Goal: Transaction & Acquisition: Purchase product/service

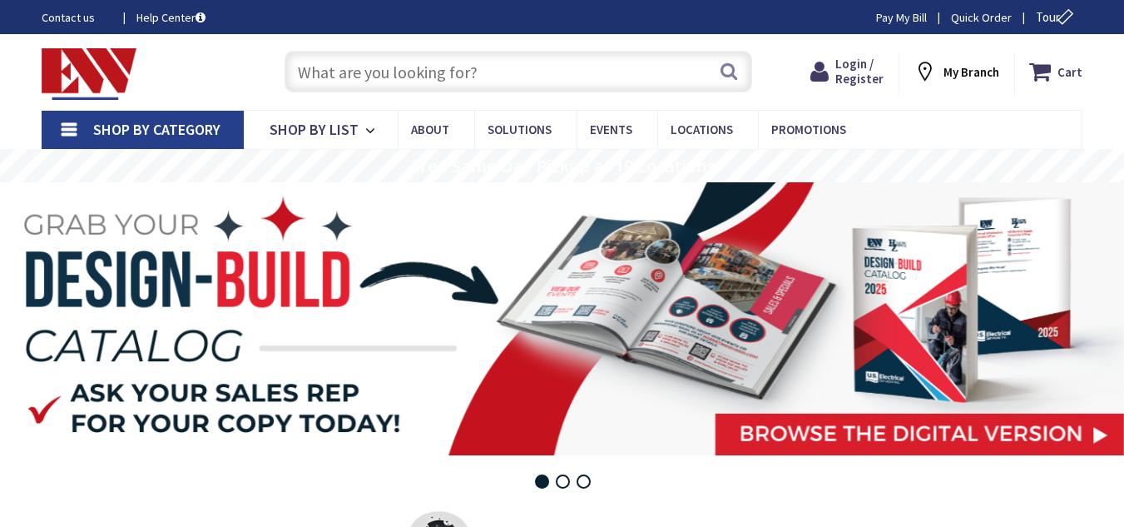
click at [265, 80] on div "Search" at bounding box center [514, 70] width 501 height 53
click at [379, 74] on input "text" at bounding box center [519, 72] width 468 height 42
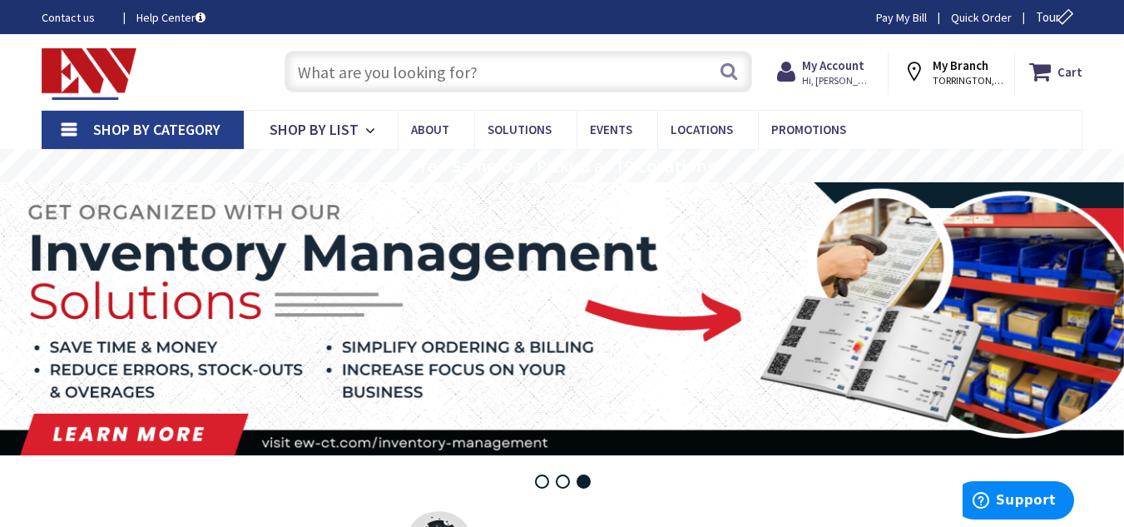
click at [442, 20] on div "Contact us Help Center Pay My Bill Quick Order Tour" at bounding box center [562, 16] width 1124 height 17
click at [457, 87] on input "text" at bounding box center [519, 72] width 468 height 42
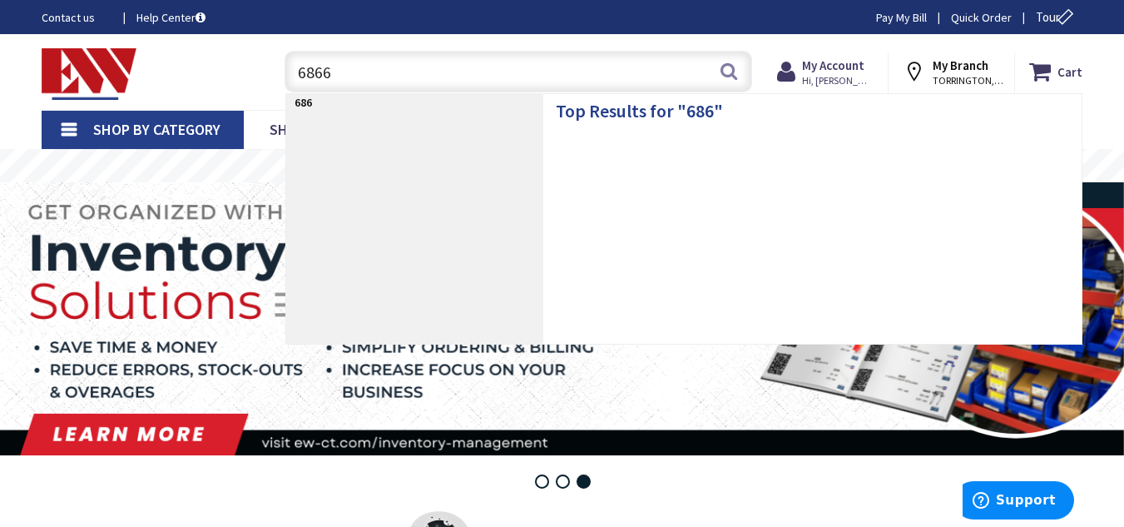
type input "68666"
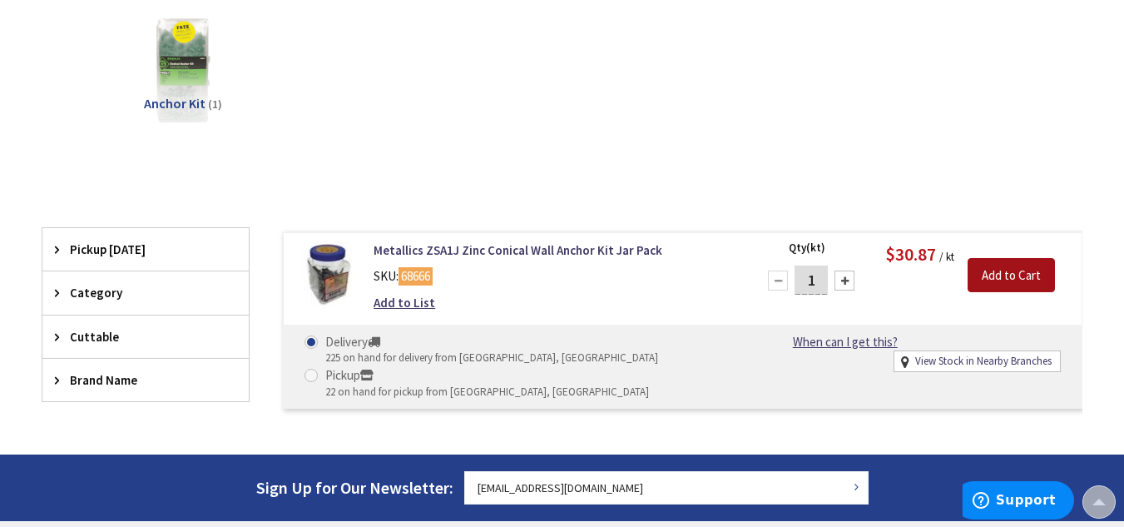
click at [1030, 260] on input "Add to Cart" at bounding box center [1011, 275] width 87 height 35
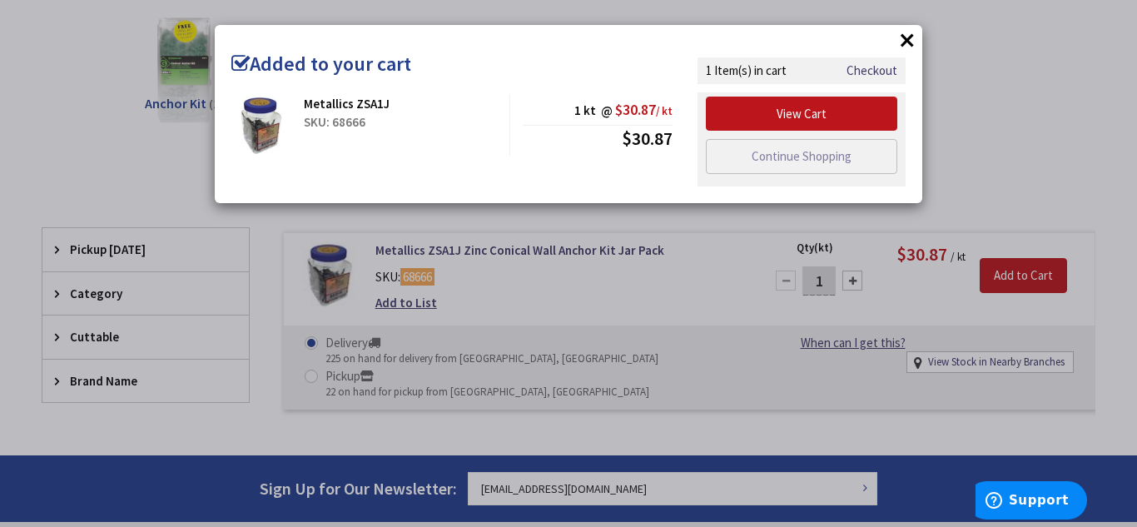
click at [901, 35] on button "×" at bounding box center [907, 39] width 25 height 25
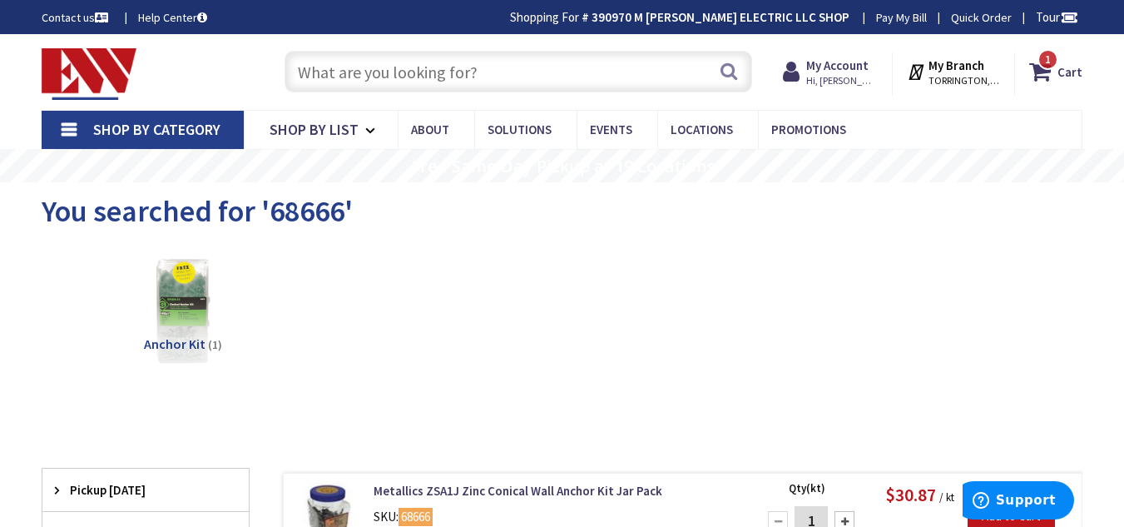
click at [679, 88] on input "text" at bounding box center [519, 72] width 468 height 42
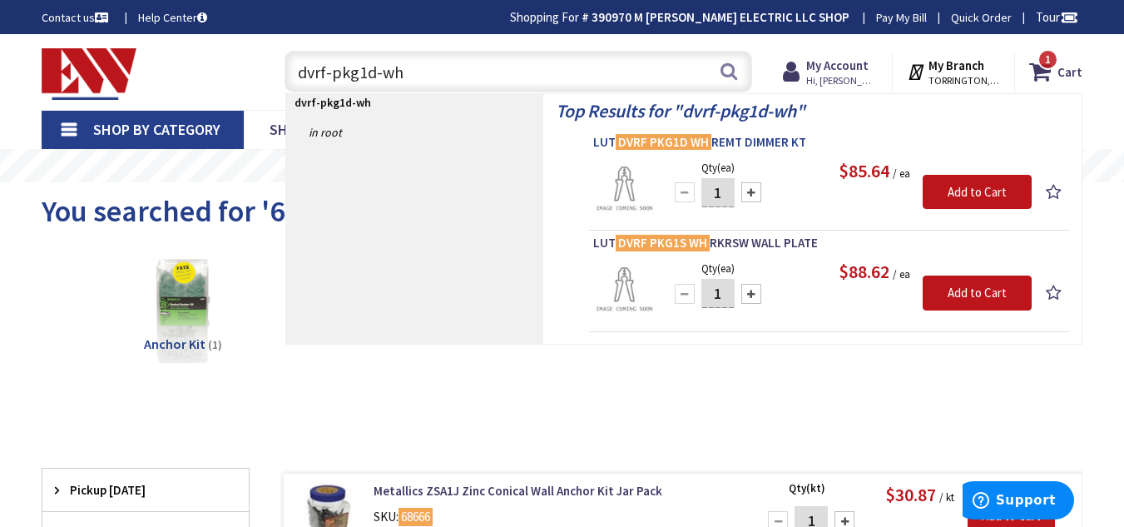
type input "dvrf-pkg1d-wh"
click at [740, 138] on span "LUT DVRF PKG1D WH REMT DIMMER KT" at bounding box center [829, 142] width 472 height 17
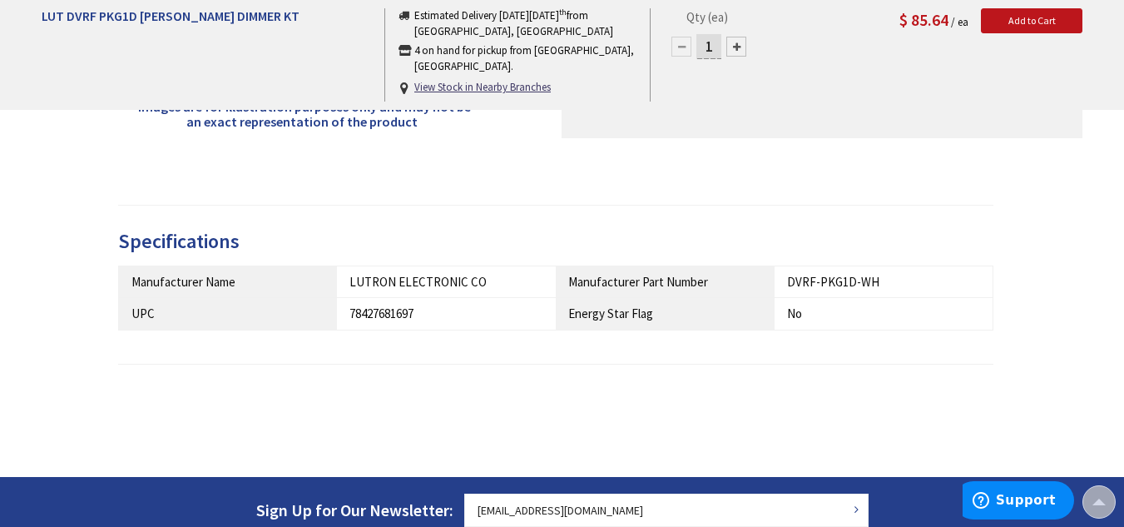
scroll to position [538, 0]
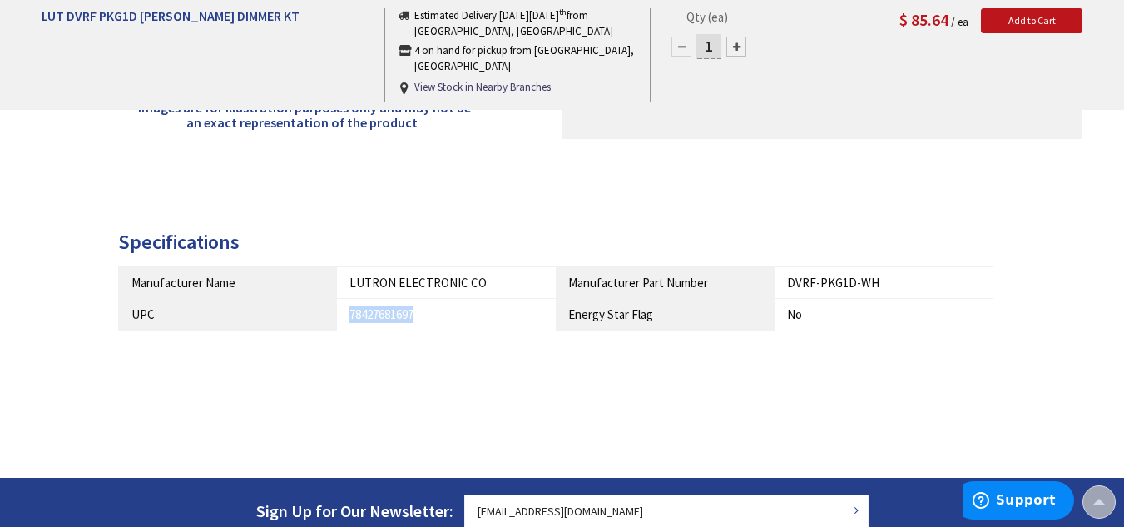
drag, startPoint x: 418, startPoint y: 315, endPoint x: 346, endPoint y: 305, distance: 72.3
click at [346, 305] on td "78427681697" at bounding box center [446, 315] width 219 height 32
copy div "78427681697"
click at [659, 225] on div "× Product Video Specifications Manufacturer Name LUTRON ELECTRONIC CO Manufactu…" at bounding box center [562, 298] width 889 height 235
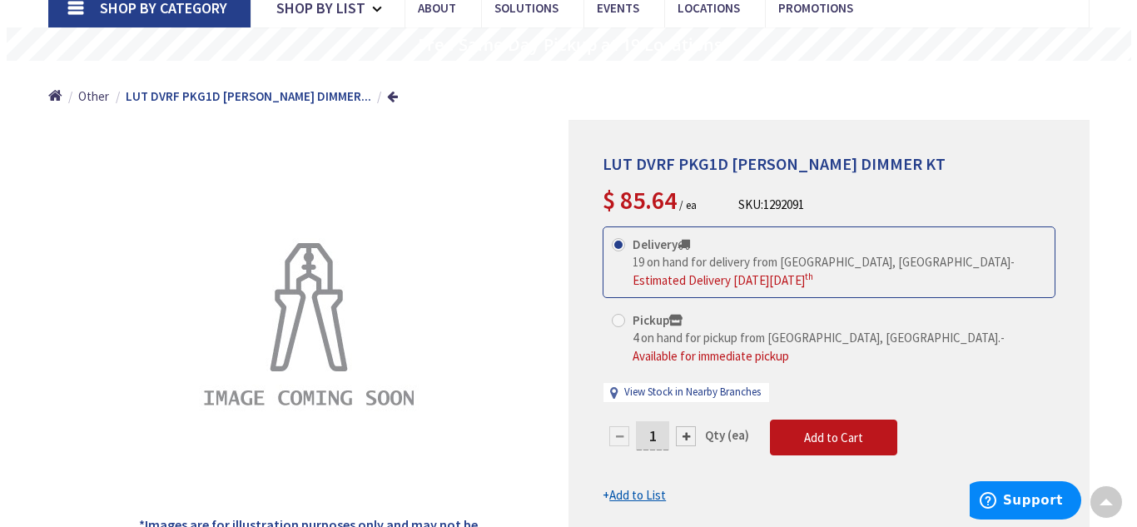
scroll to position [122, 0]
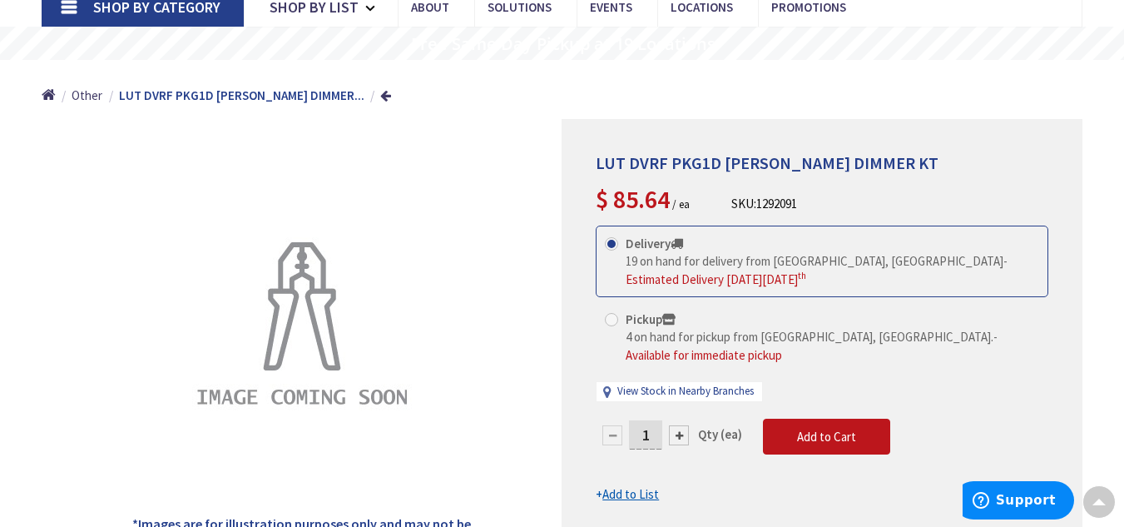
click at [688, 425] on div at bounding box center [679, 435] width 20 height 20
type input "2"
click at [867, 421] on button "Add to Cart" at bounding box center [826, 437] width 127 height 37
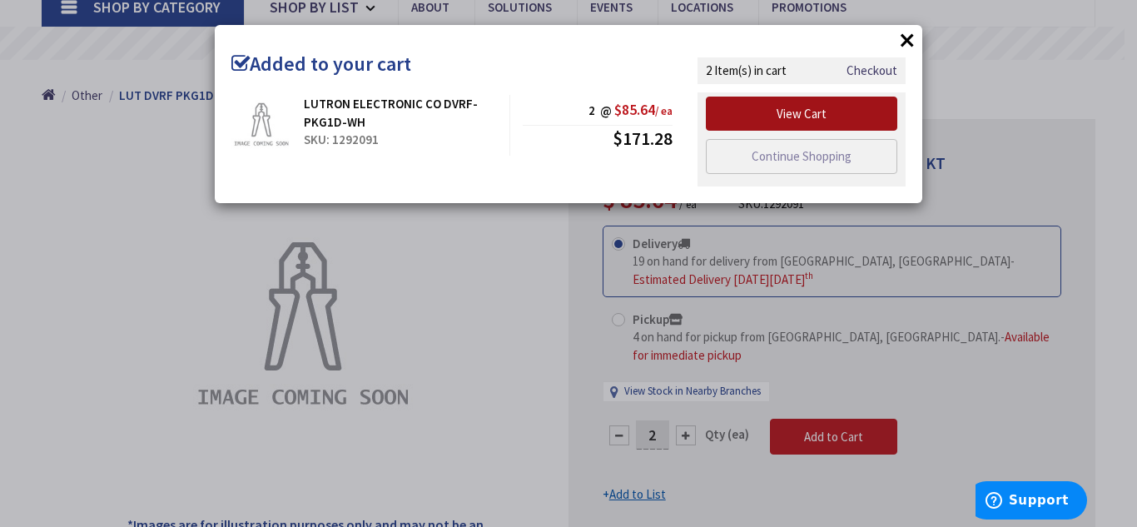
click at [822, 119] on link "View Cart" at bounding box center [801, 114] width 191 height 35
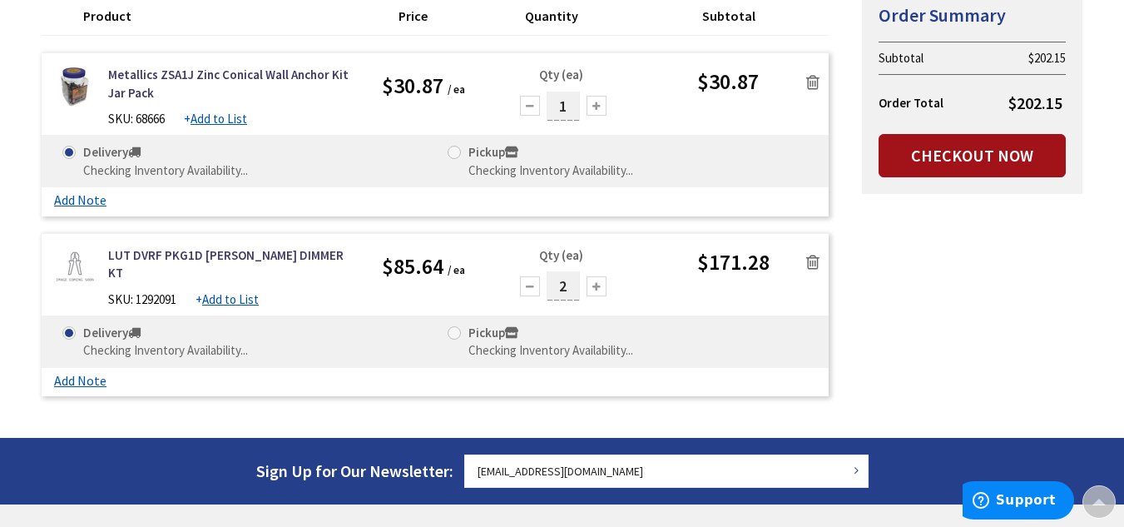
click at [989, 157] on link "Checkout Now" at bounding box center [972, 155] width 187 height 43
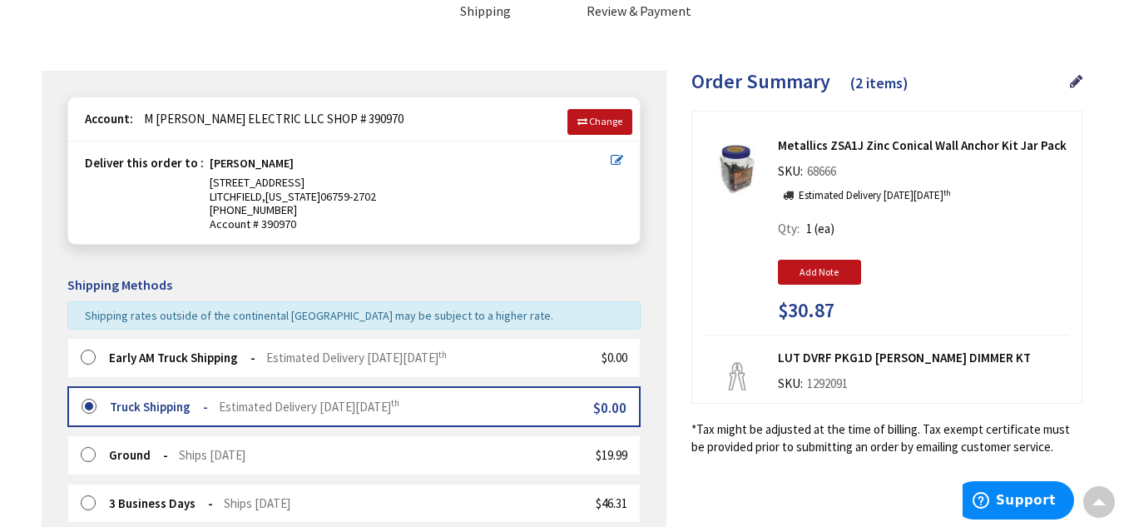
click at [87, 361] on label at bounding box center [94, 358] width 26 height 17
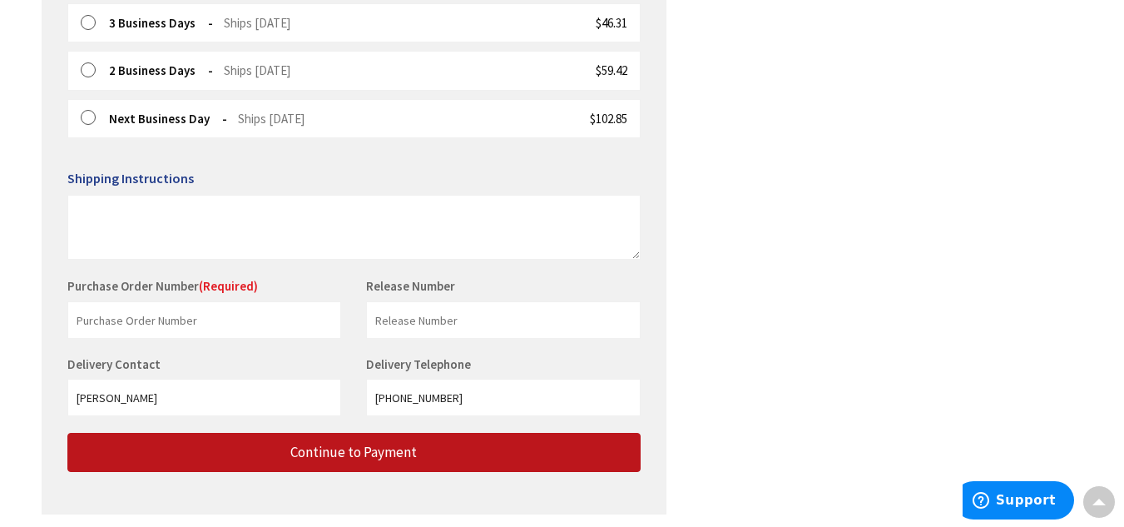
scroll to position [611, 0]
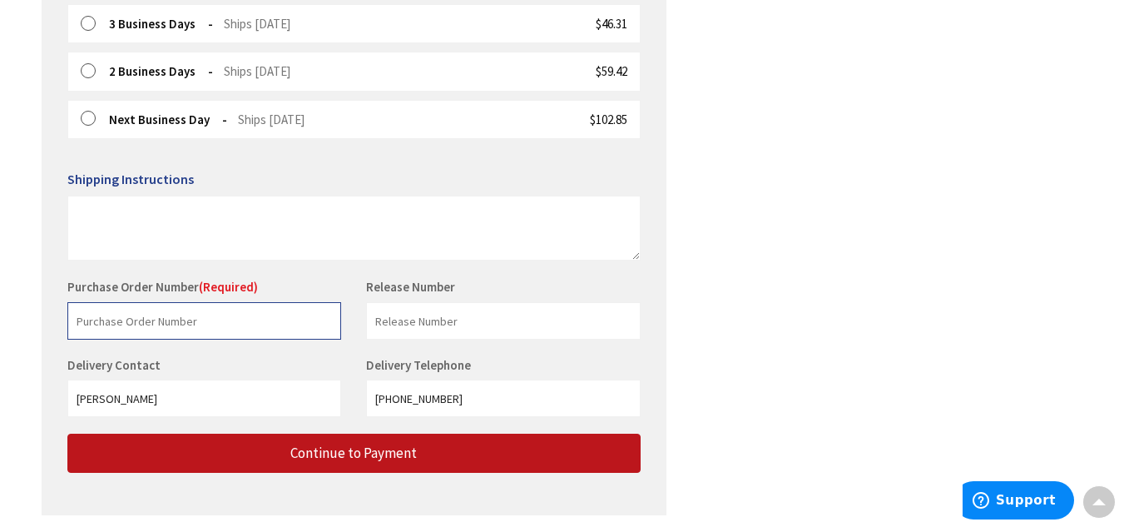
click at [219, 309] on input "text" at bounding box center [204, 320] width 274 height 37
type input "[PERSON_NAME]"
click at [812, 291] on div "Shipping Review & Payment Estimated Total $202.15 2 Some items on your order ar…" at bounding box center [562, 4] width 1041 height 1055
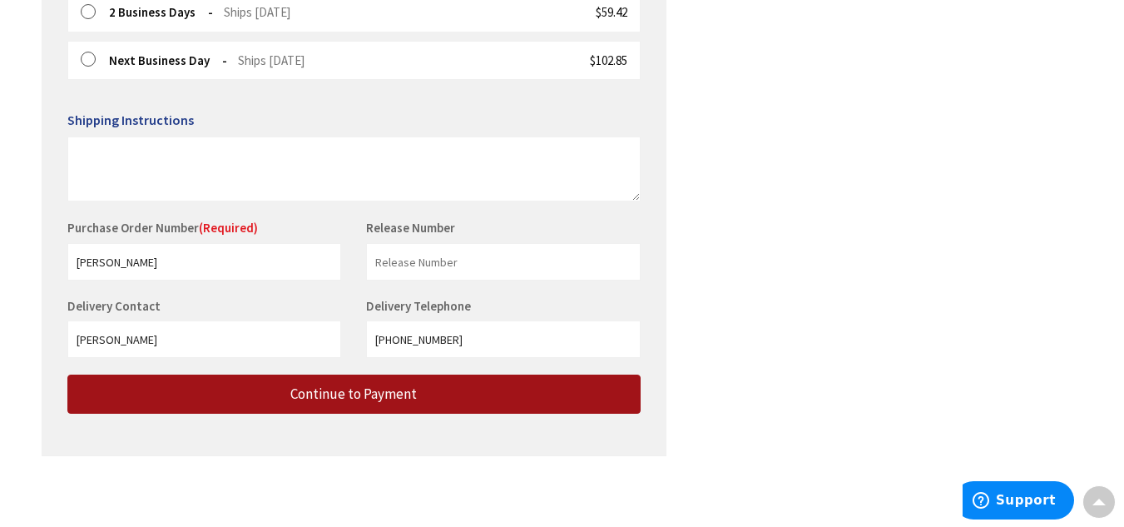
click at [441, 400] on button "Continue to Payment" at bounding box center [353, 393] width 573 height 39
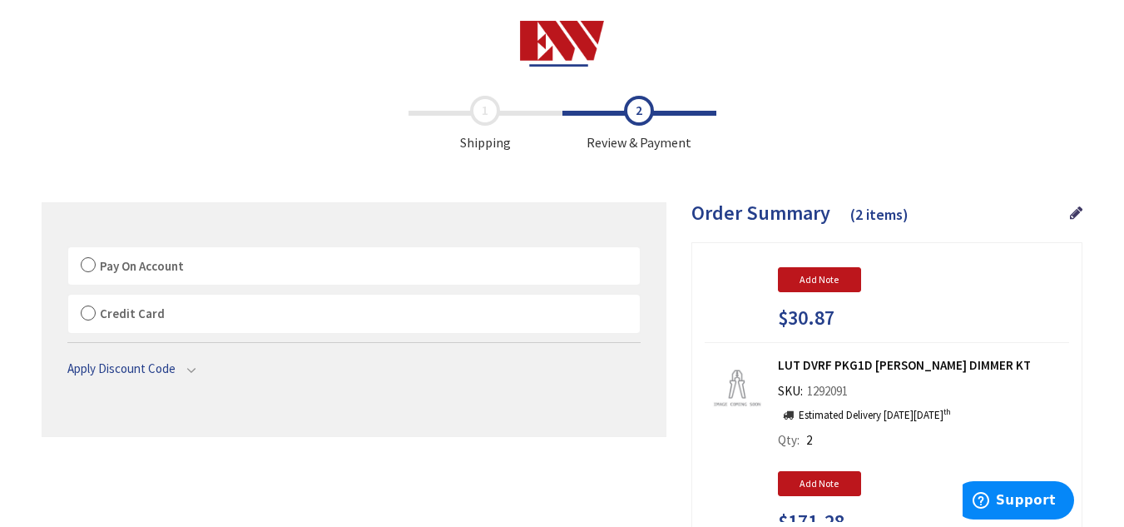
click at [88, 262] on label "Pay On Account" at bounding box center [354, 266] width 572 height 38
click at [68, 250] on input "Pay On Account" at bounding box center [68, 250] width 0 height 0
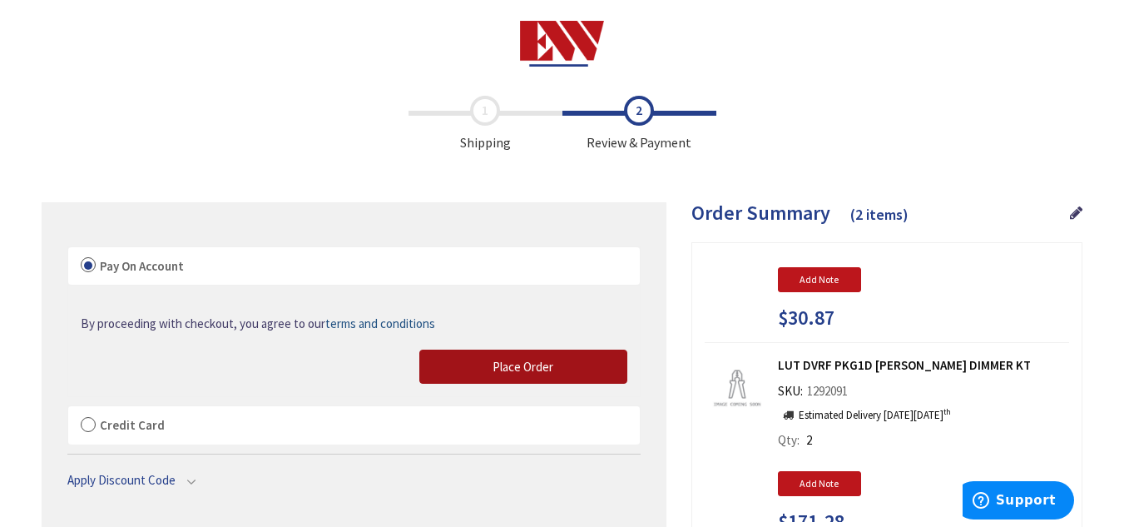
click at [549, 384] on button "Place Order" at bounding box center [523, 367] width 208 height 35
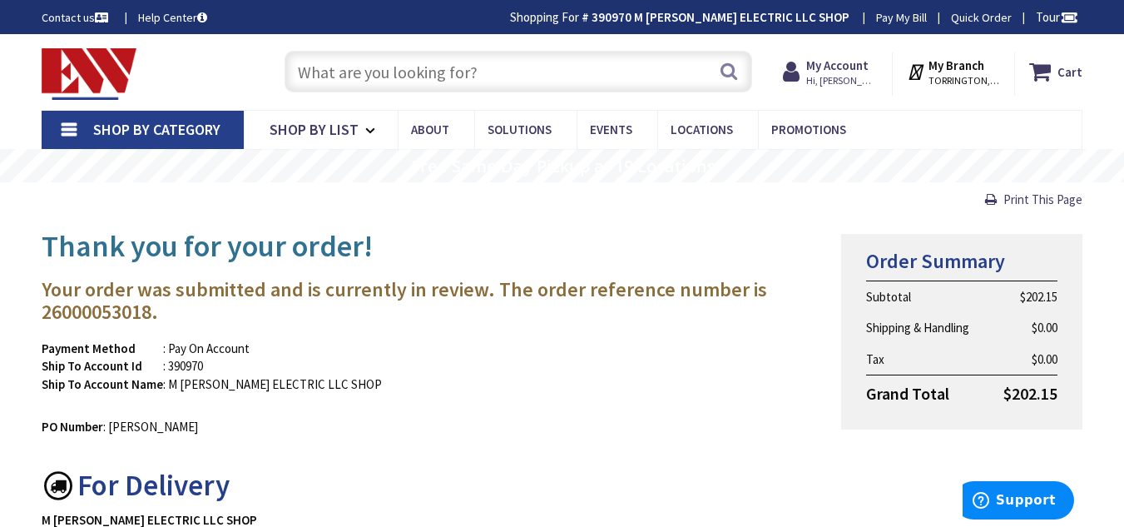
click at [355, 72] on input "text" at bounding box center [519, 72] width 468 height 42
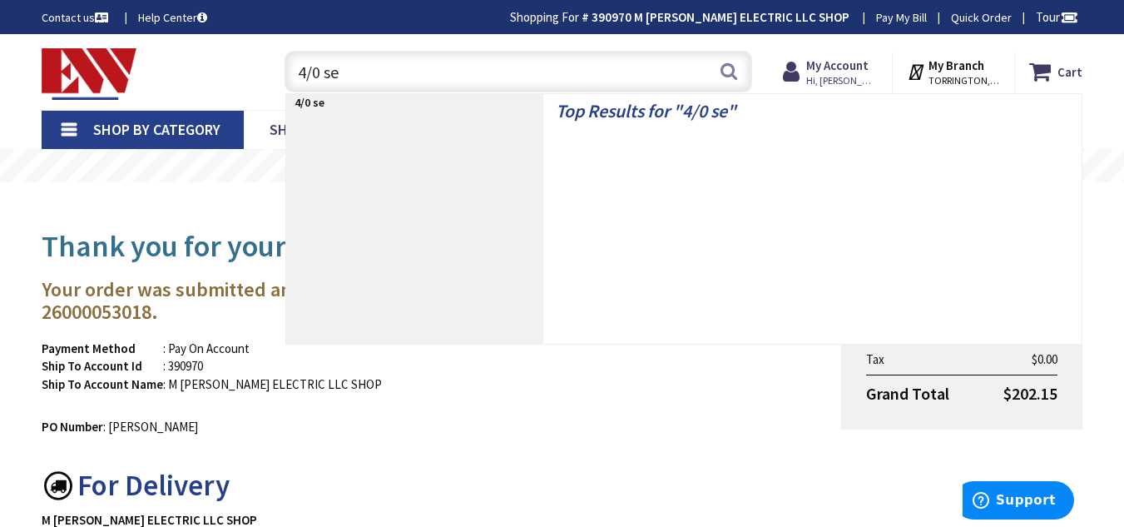
type input "4/0 ser"
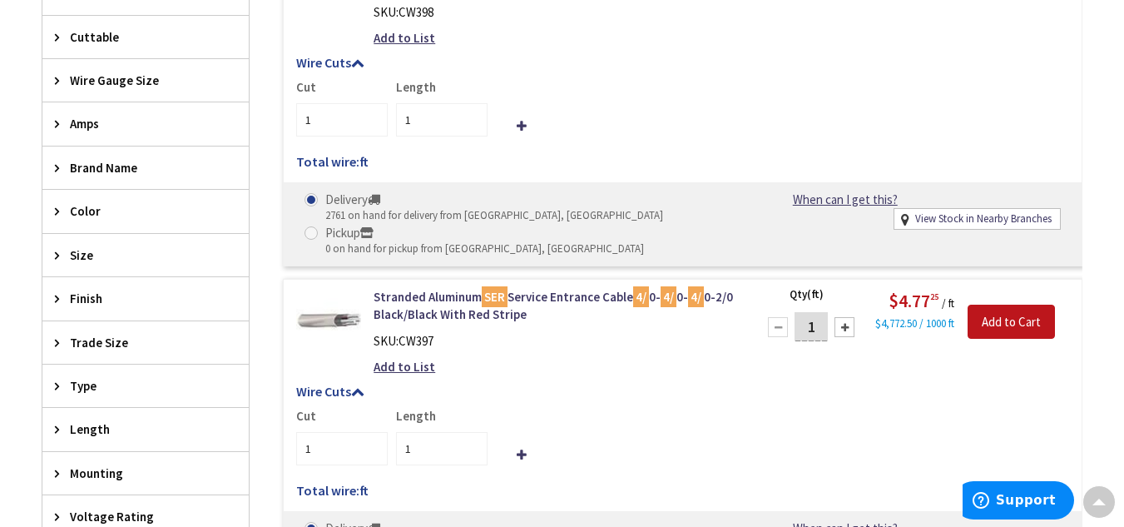
scroll to position [631, 0]
click at [429, 434] on input "1" at bounding box center [442, 447] width 92 height 33
type input "20"
click at [500, 304] on mark "SER" at bounding box center [495, 295] width 26 height 21
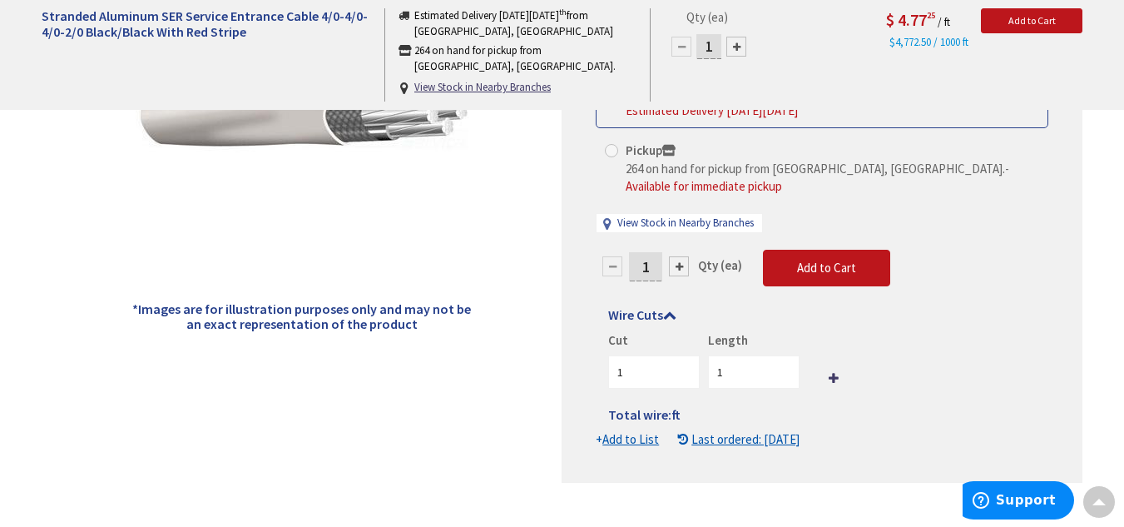
scroll to position [272, 0]
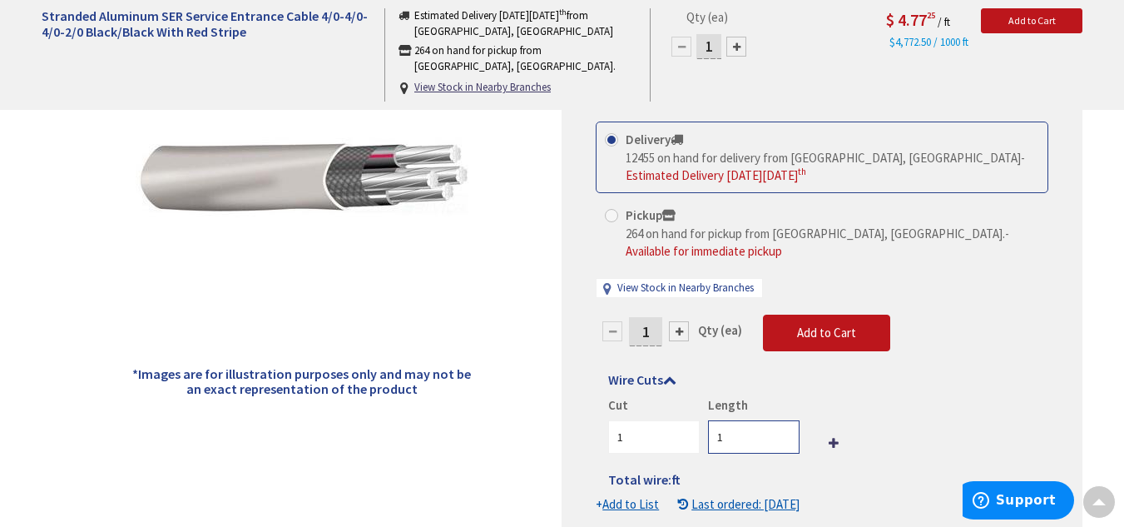
click at [747, 426] on input "1" at bounding box center [754, 436] width 92 height 33
type input "20"
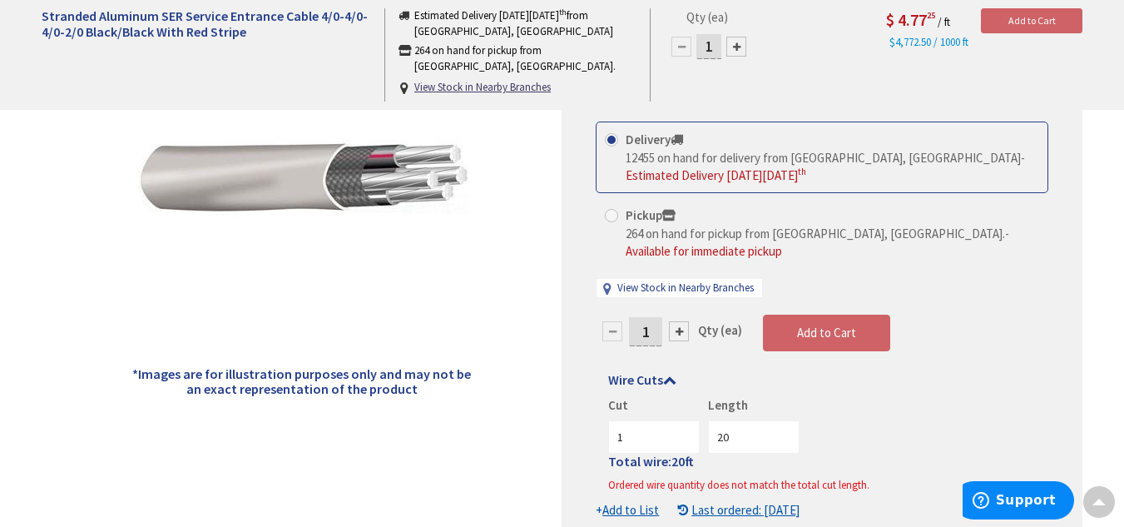
click at [647, 317] on input "1" at bounding box center [645, 331] width 33 height 29
type input "20"
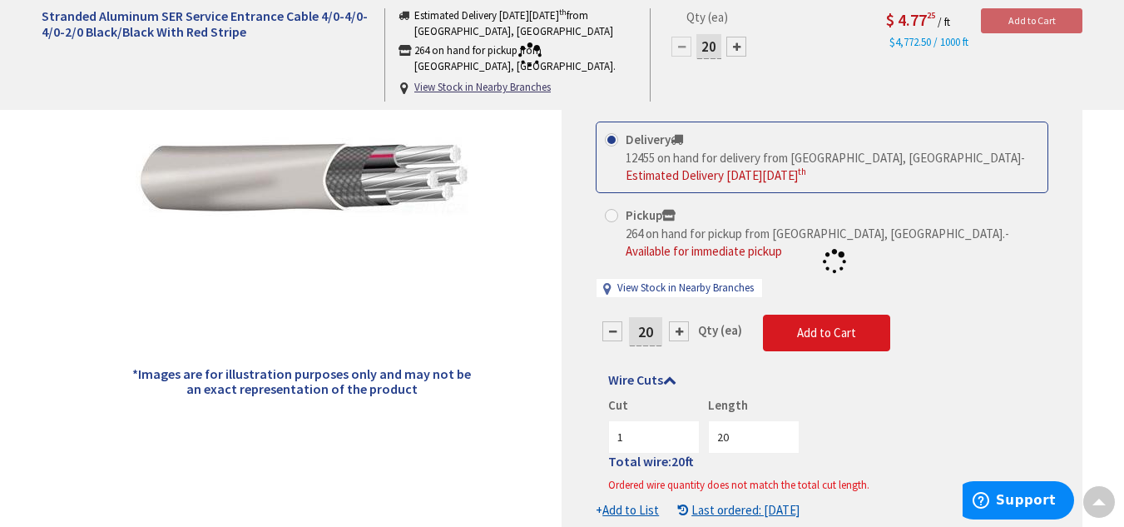
click at [821, 314] on form "This product is Discontinued Delivery 12455 on hand for delivery from Middletow…" at bounding box center [822, 320] width 453 height 398
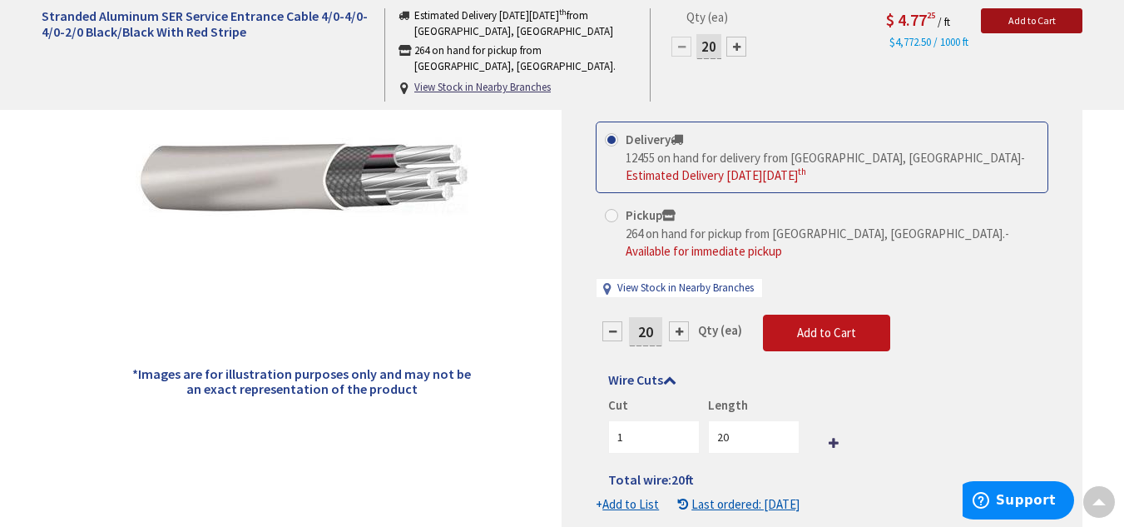
click at [1011, 17] on span "Add to Cart" at bounding box center [1032, 20] width 47 height 12
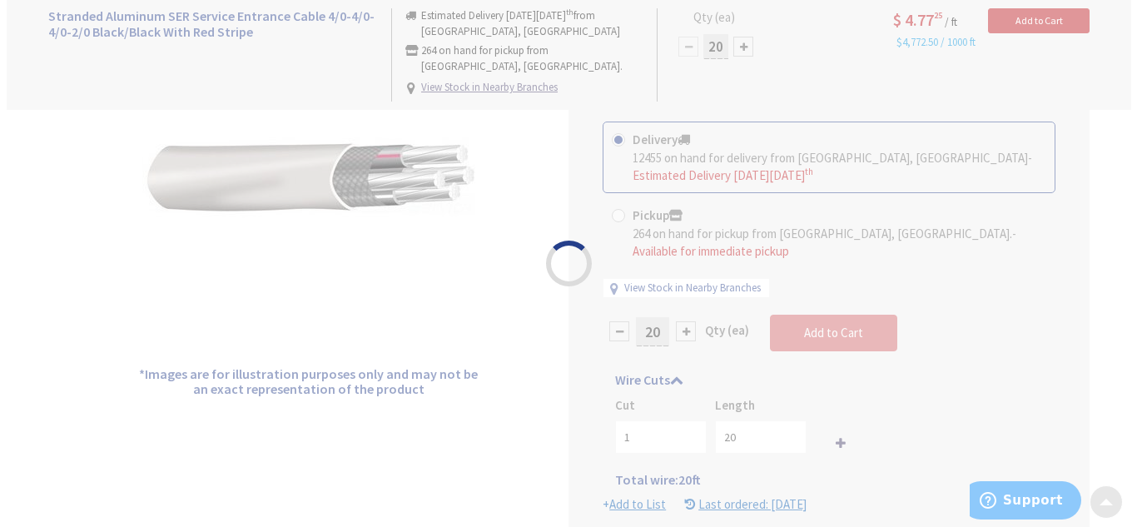
scroll to position [273, 0]
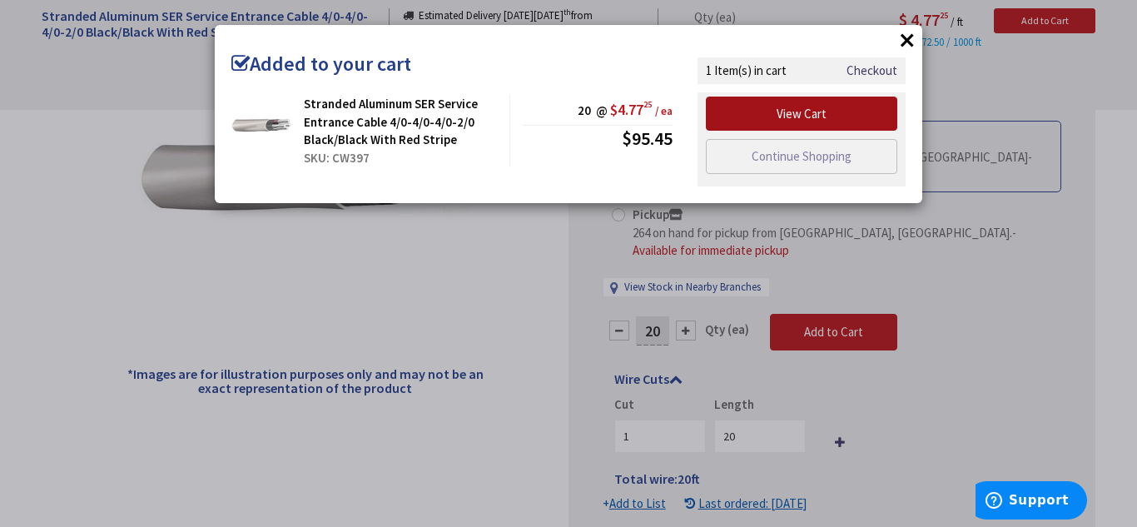
click at [831, 114] on link "View Cart" at bounding box center [801, 114] width 191 height 35
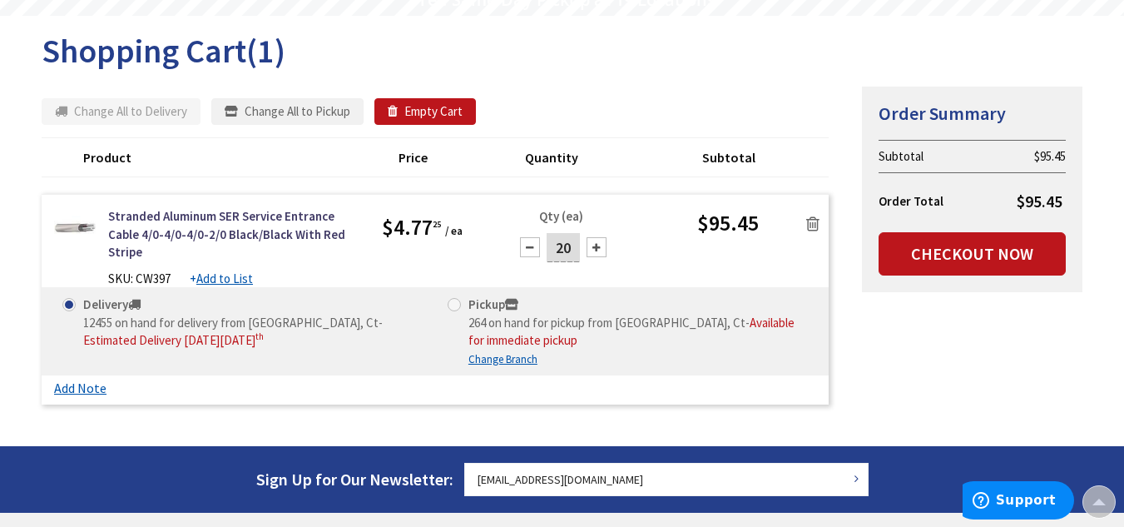
scroll to position [167, 0]
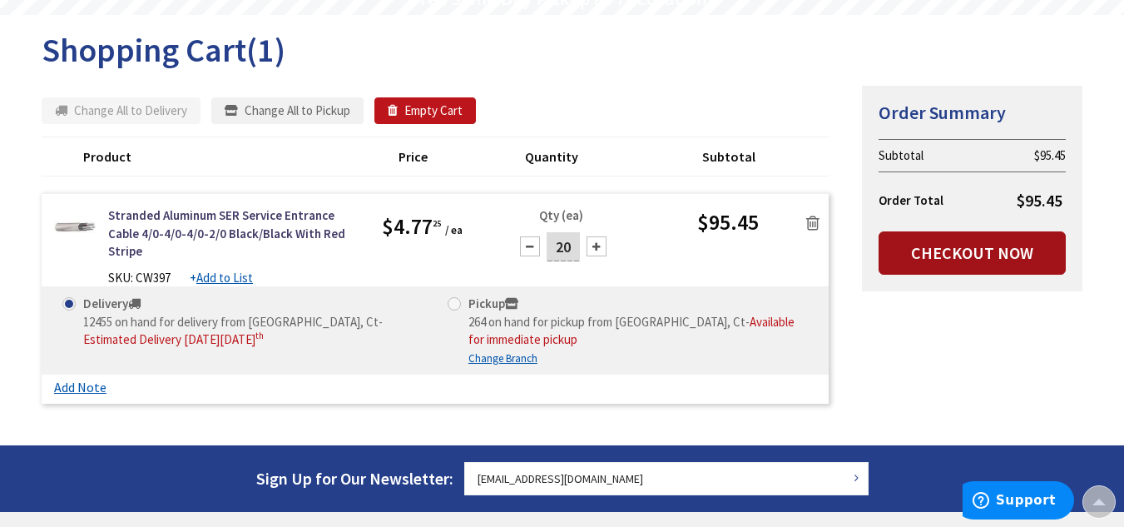
click at [966, 249] on link "Checkout Now" at bounding box center [972, 252] width 187 height 43
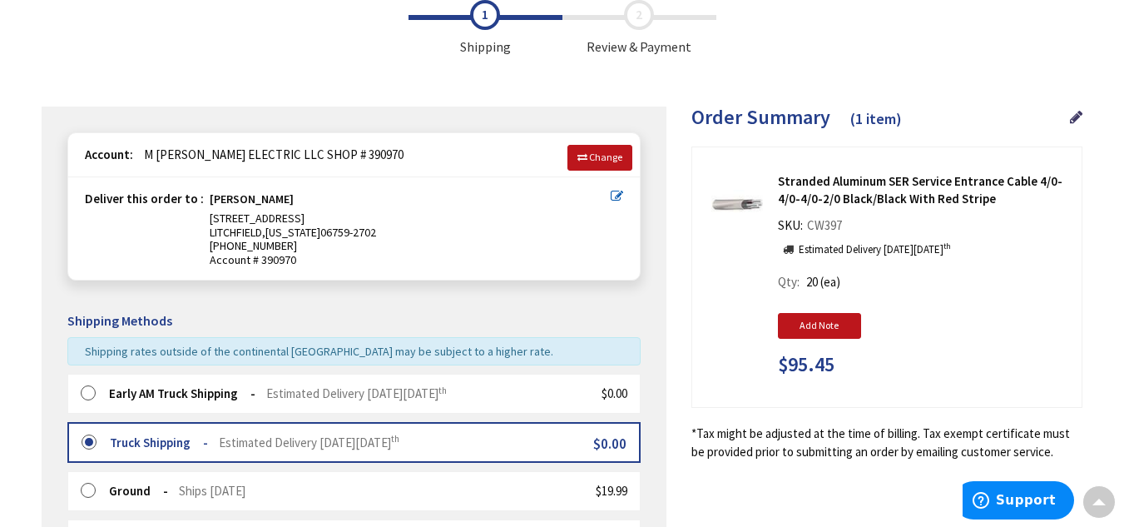
click at [87, 389] on label at bounding box center [94, 393] width 26 height 17
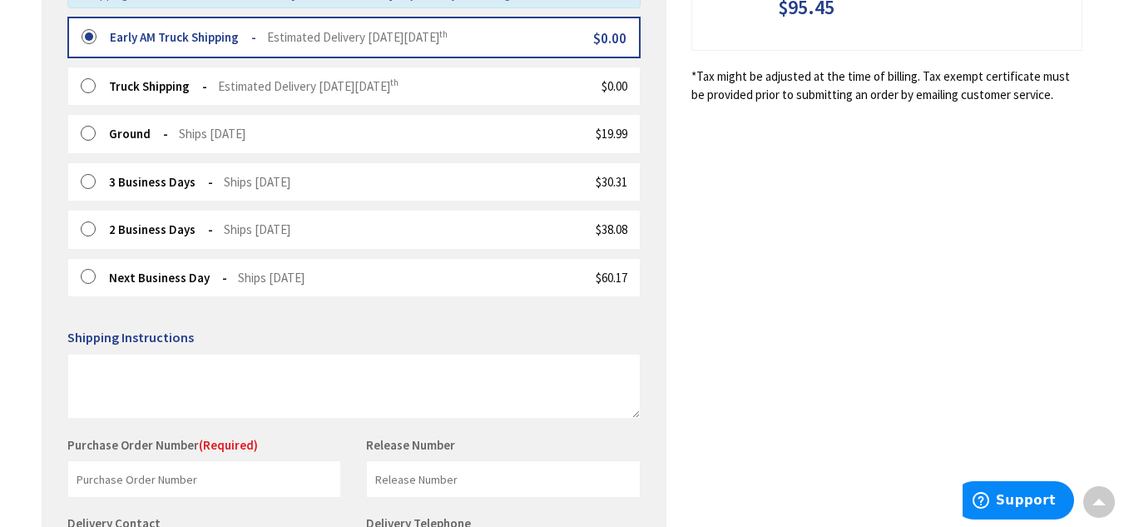
scroll to position [455, 0]
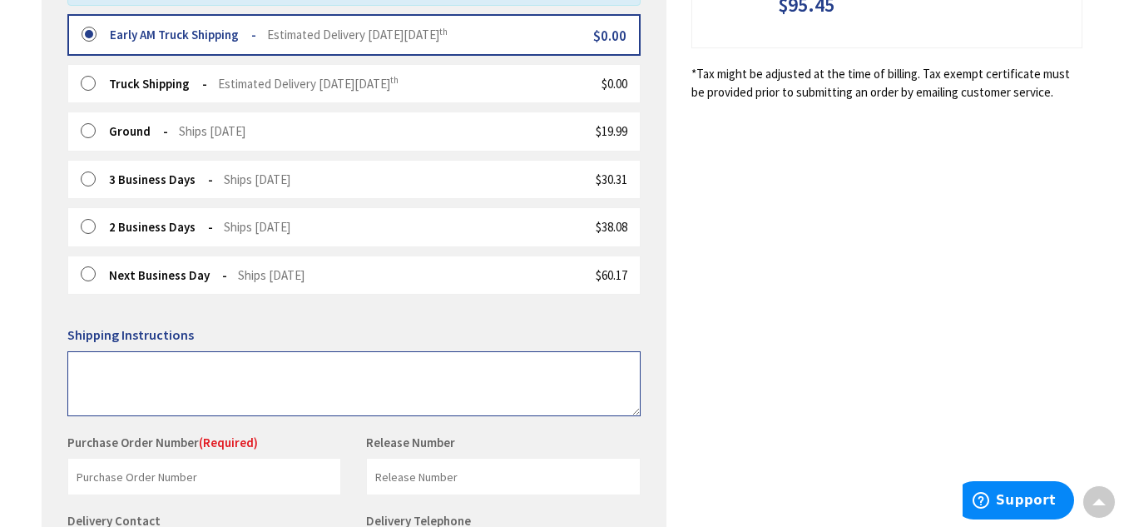
click at [355, 389] on textarea at bounding box center [353, 383] width 573 height 65
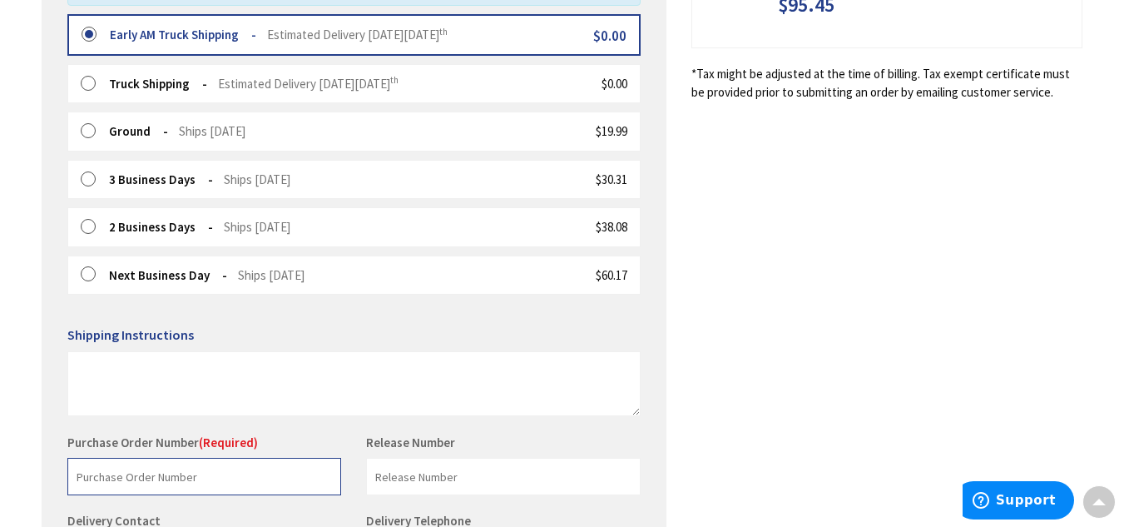
click at [230, 471] on input "text" at bounding box center [204, 476] width 274 height 37
type input "O"
type input "Paul Foeller"
click at [668, 400] on div "Shipping Review & Payment Estimated Total $95.45 1 Some items on your order are…" at bounding box center [562, 159] width 1041 height 1055
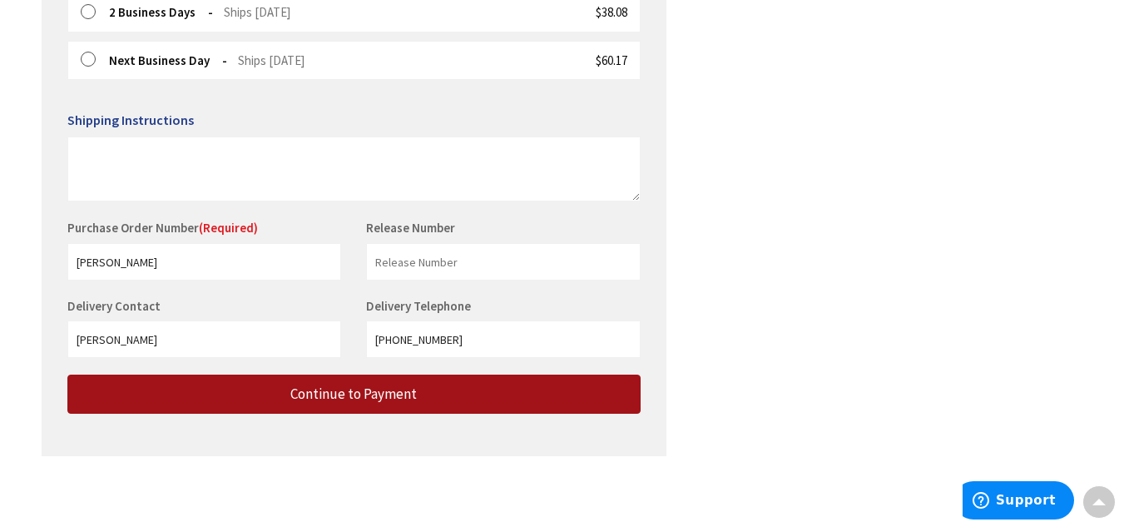
click at [451, 402] on button "Continue to Payment" at bounding box center [353, 393] width 573 height 39
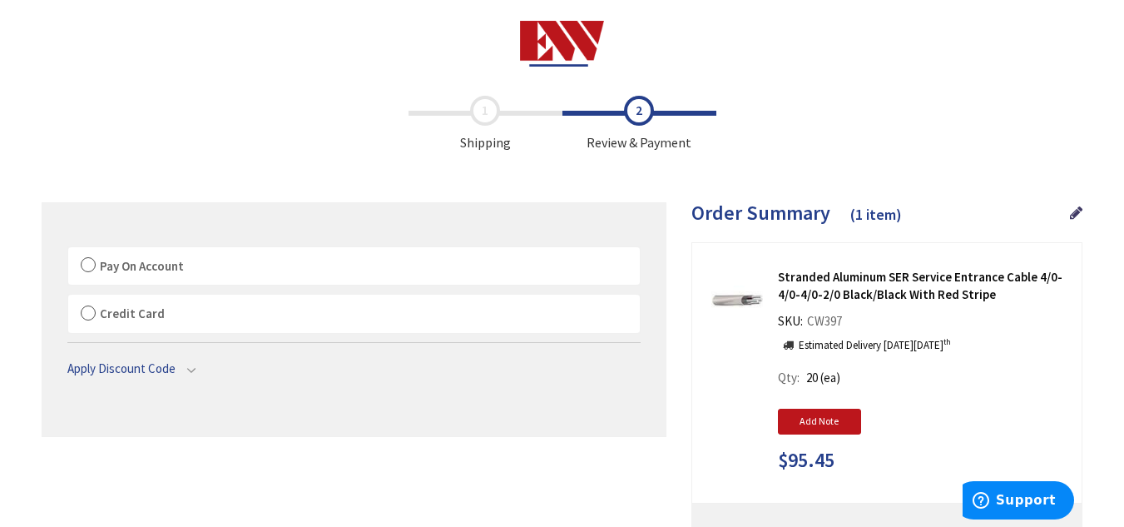
click at [74, 260] on label "Pay On Account" at bounding box center [354, 266] width 572 height 38
click at [68, 250] on input "Pay On Account" at bounding box center [68, 250] width 0 height 0
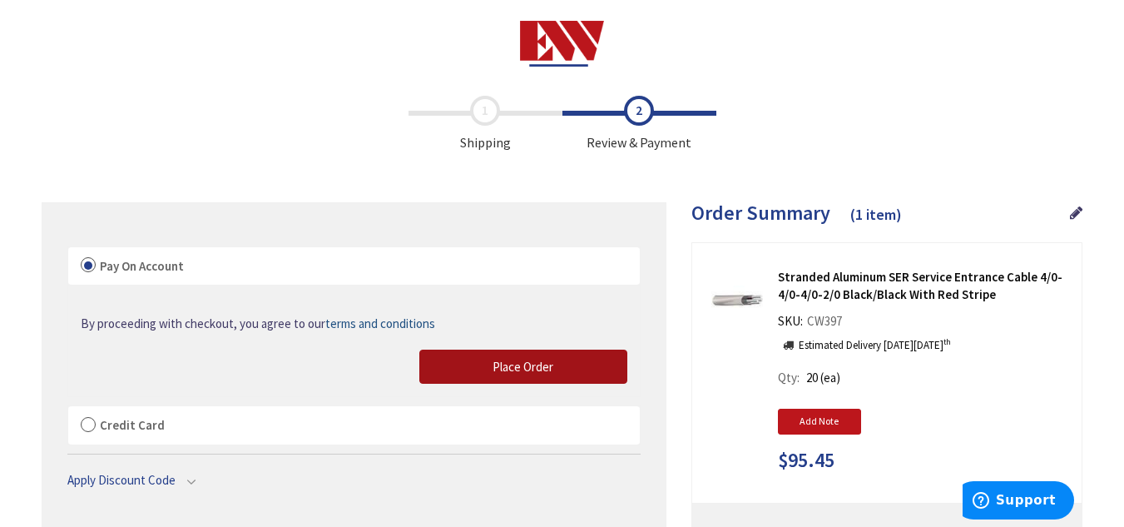
click at [541, 359] on span "Place Order" at bounding box center [523, 367] width 61 height 16
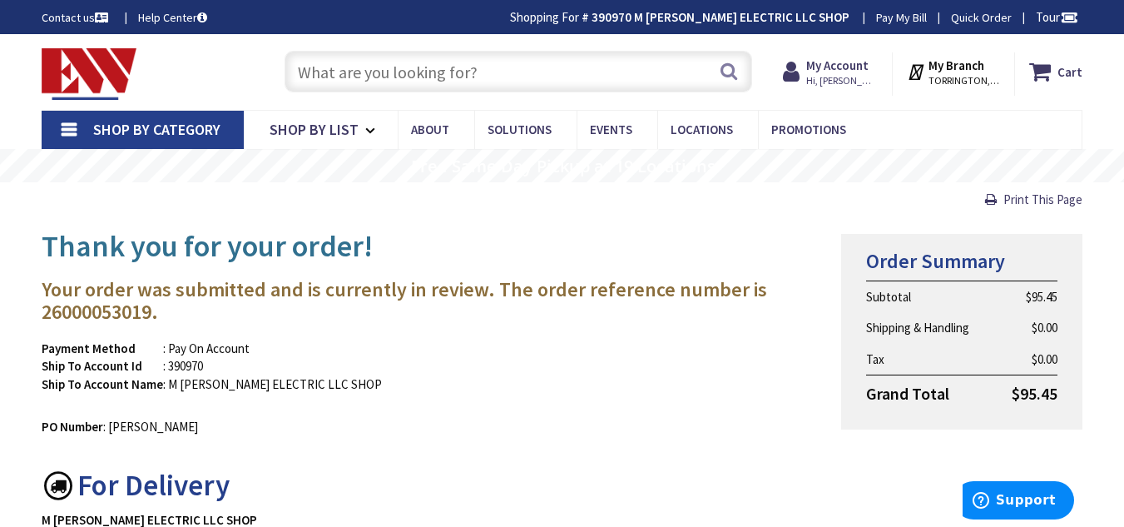
click at [81, 47] on div "Toggle Nav" at bounding box center [146, 72] width 235 height 56
